Goal: Navigation & Orientation: Find specific page/section

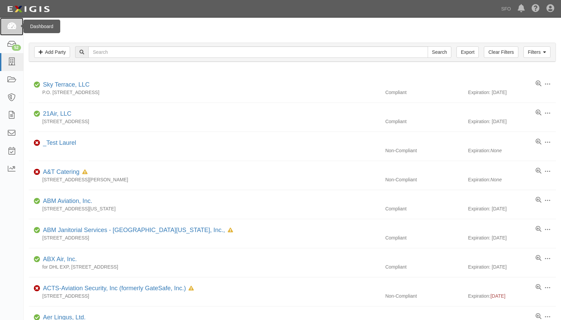
click at [13, 30] on icon at bounding box center [11, 27] width 9 height 8
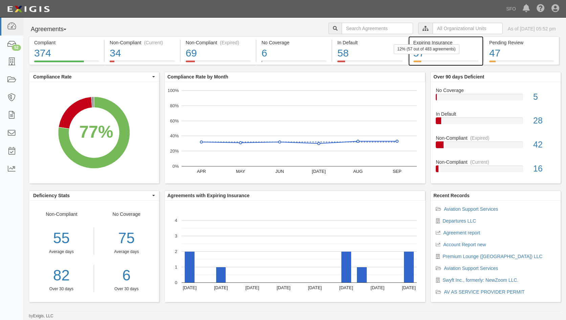
click at [430, 52] on div "12% (57 out of 483 agreements)" at bounding box center [426, 49] width 66 height 10
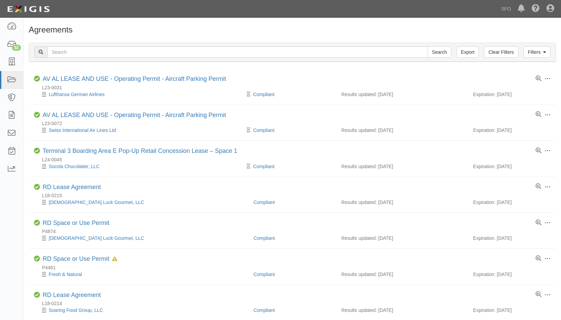
click at [46, 29] on h1 "Agreements" at bounding box center [292, 29] width 527 height 9
click at [20, 22] on link at bounding box center [11, 27] width 23 height 18
click at [23, 28] on div "Dashboard" at bounding box center [41, 27] width 37 height 14
click at [17, 27] on link at bounding box center [11, 27] width 23 height 18
click at [47, 28] on h1 "Agreements" at bounding box center [292, 29] width 527 height 9
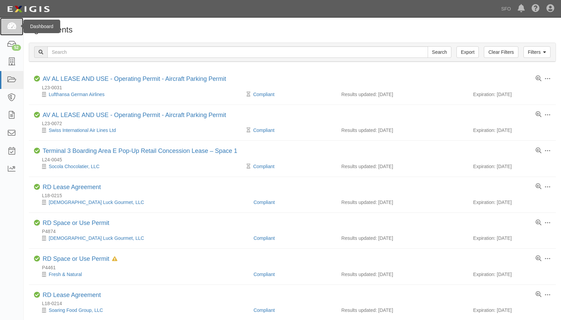
click at [3, 25] on link at bounding box center [11, 27] width 23 height 18
click at [7, 28] on icon at bounding box center [11, 27] width 9 height 8
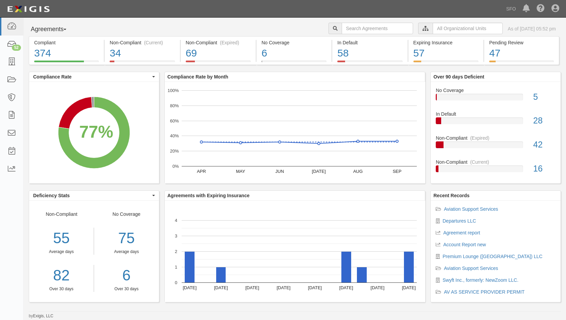
click at [57, 30] on button "Agreements" at bounding box center [54, 30] width 51 height 14
click at [55, 44] on link "Parties" at bounding box center [55, 43] width 53 height 9
